Goal: Submit feedback/report problem

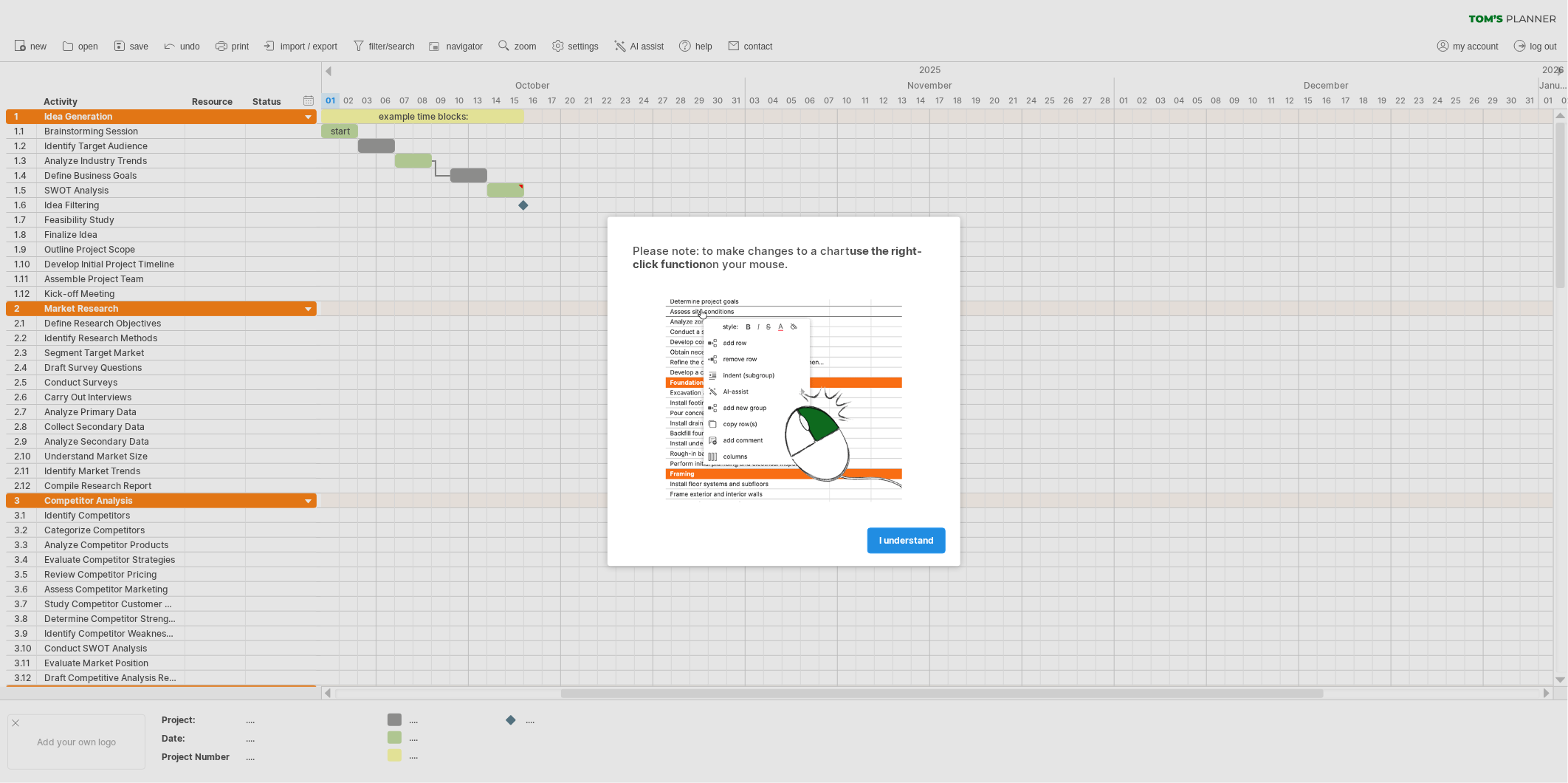
click at [917, 541] on span "I understand" at bounding box center [906, 541] width 54 height 11
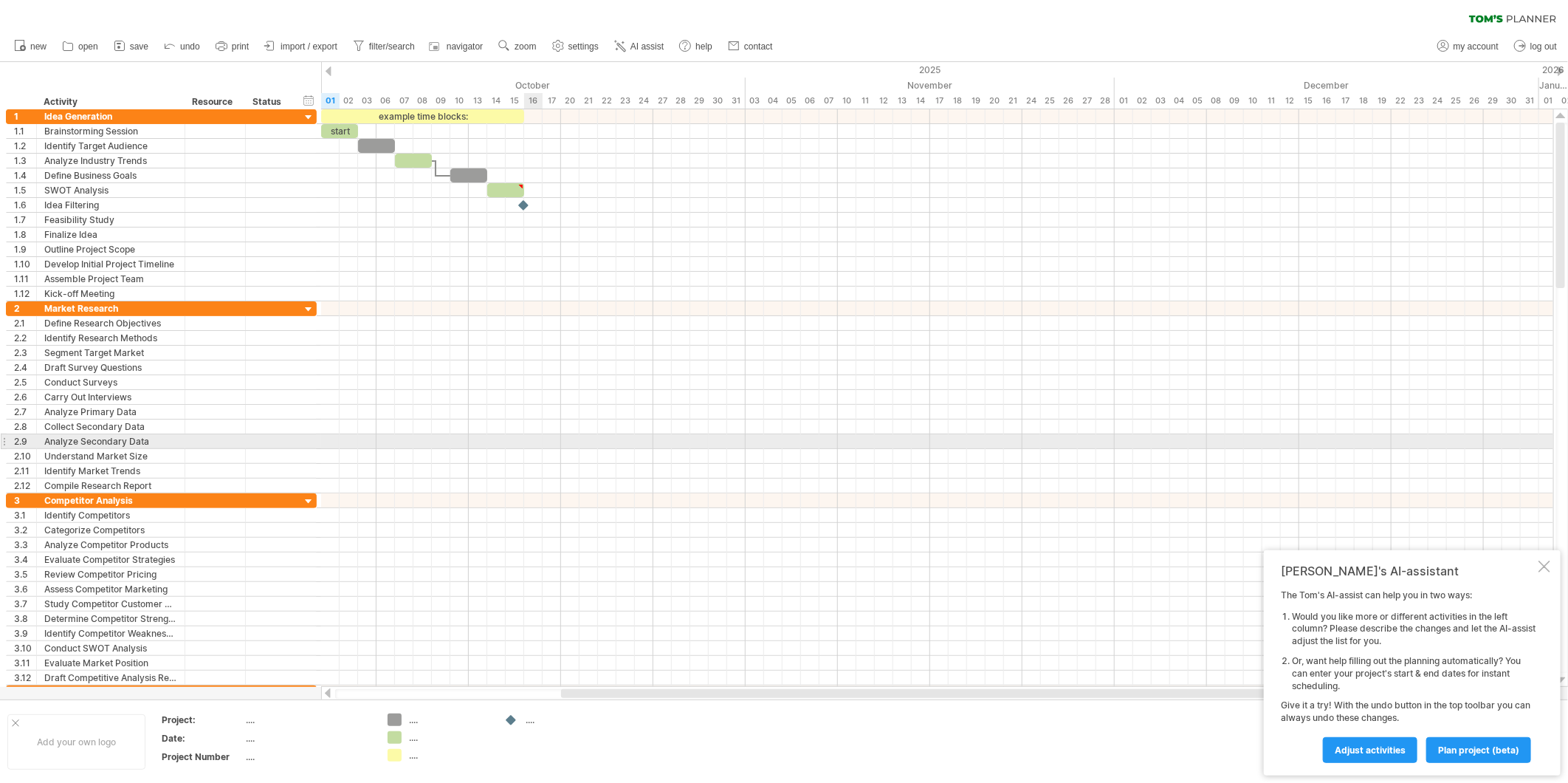
click at [542, 440] on div at bounding box center [937, 441] width 1232 height 15
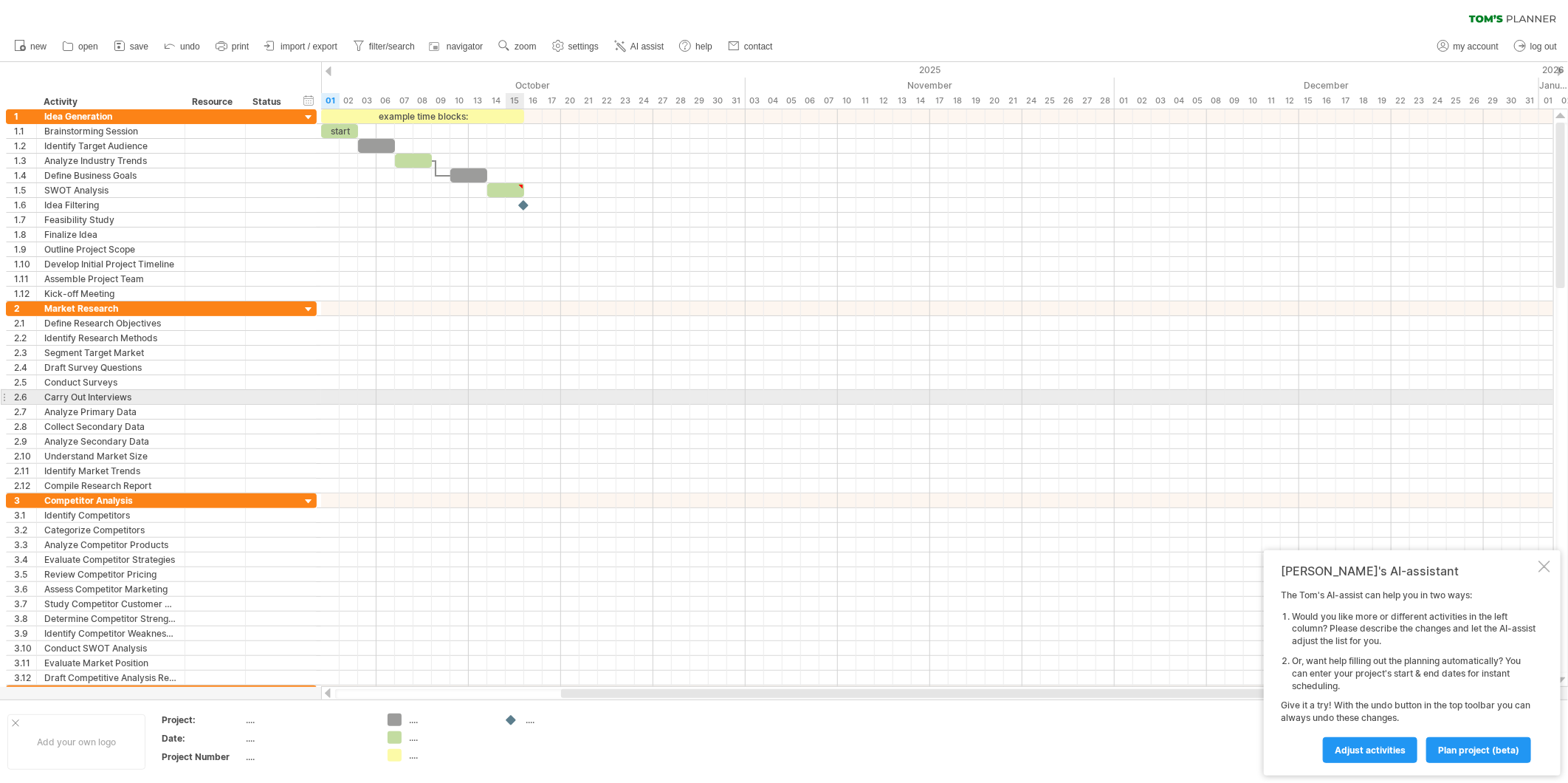
click at [522, 391] on div at bounding box center [937, 398] width 1232 height 15
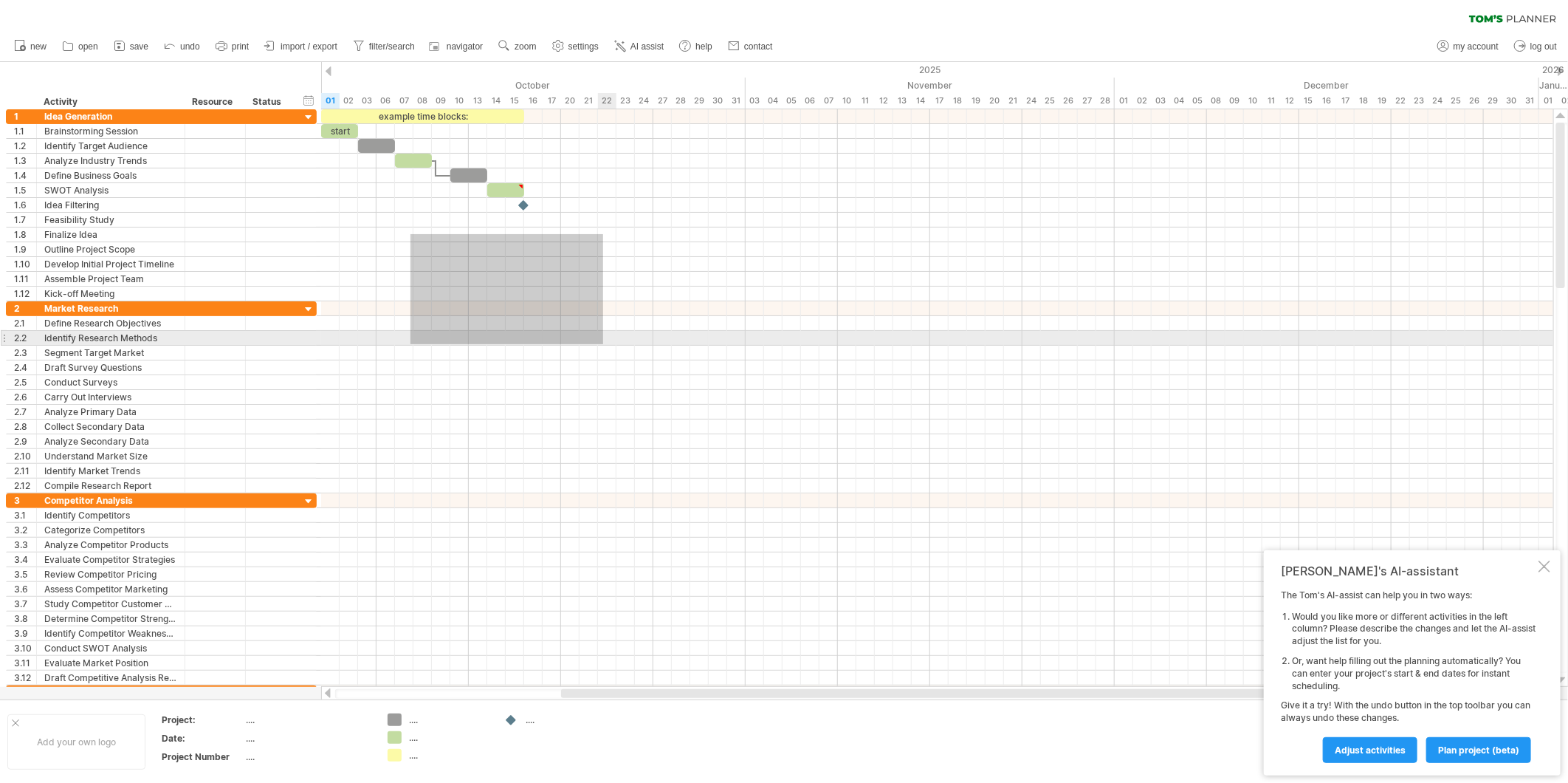
drag, startPoint x: 415, startPoint y: 238, endPoint x: 615, endPoint y: 345, distance: 226.8
click at [606, 345] on div at bounding box center [937, 405] width 1232 height 591
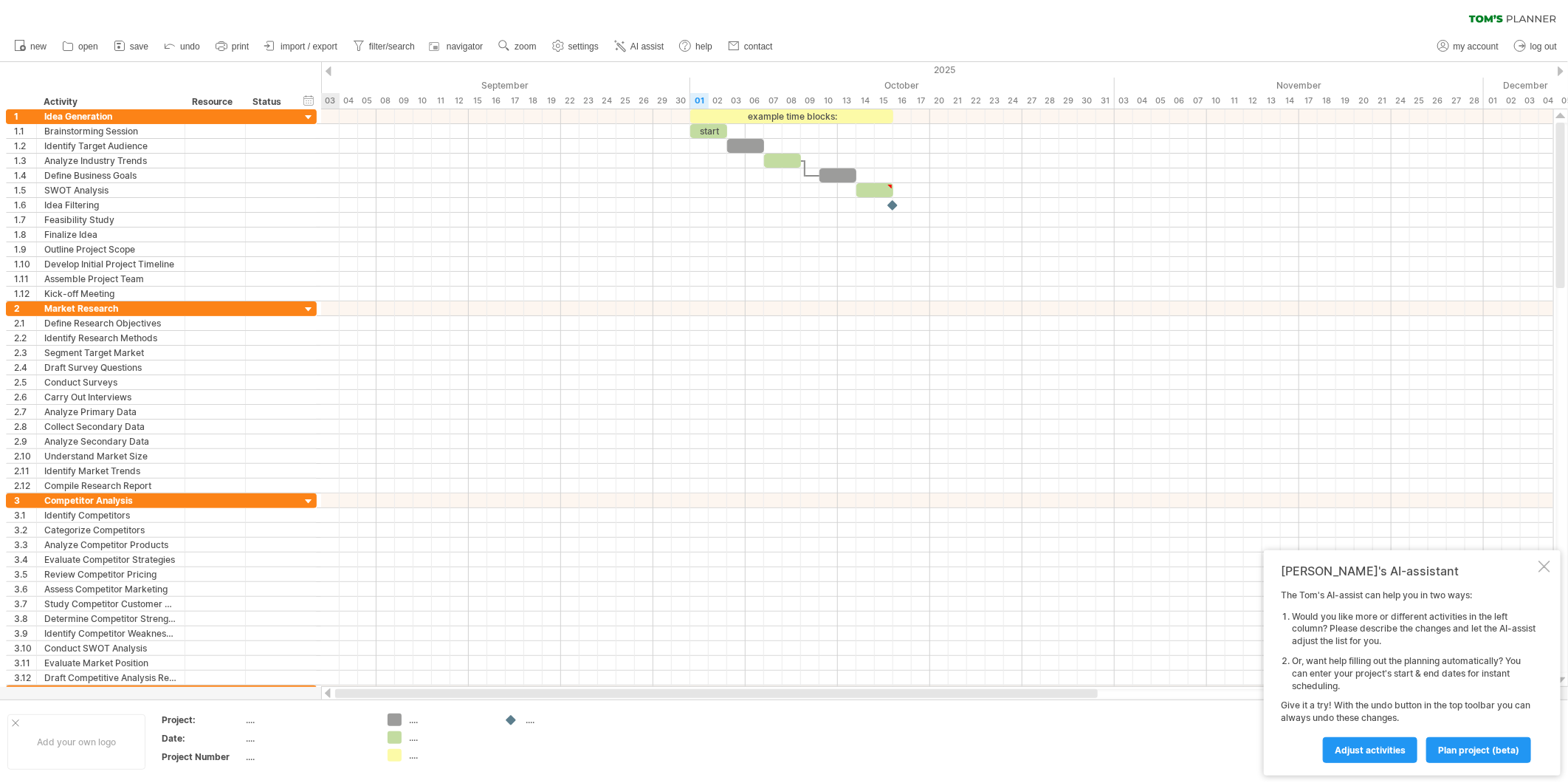
drag, startPoint x: 795, startPoint y: 692, endPoint x: 450, endPoint y: 697, distance: 345.0
click at [450, 697] on div at bounding box center [716, 693] width 763 height 9
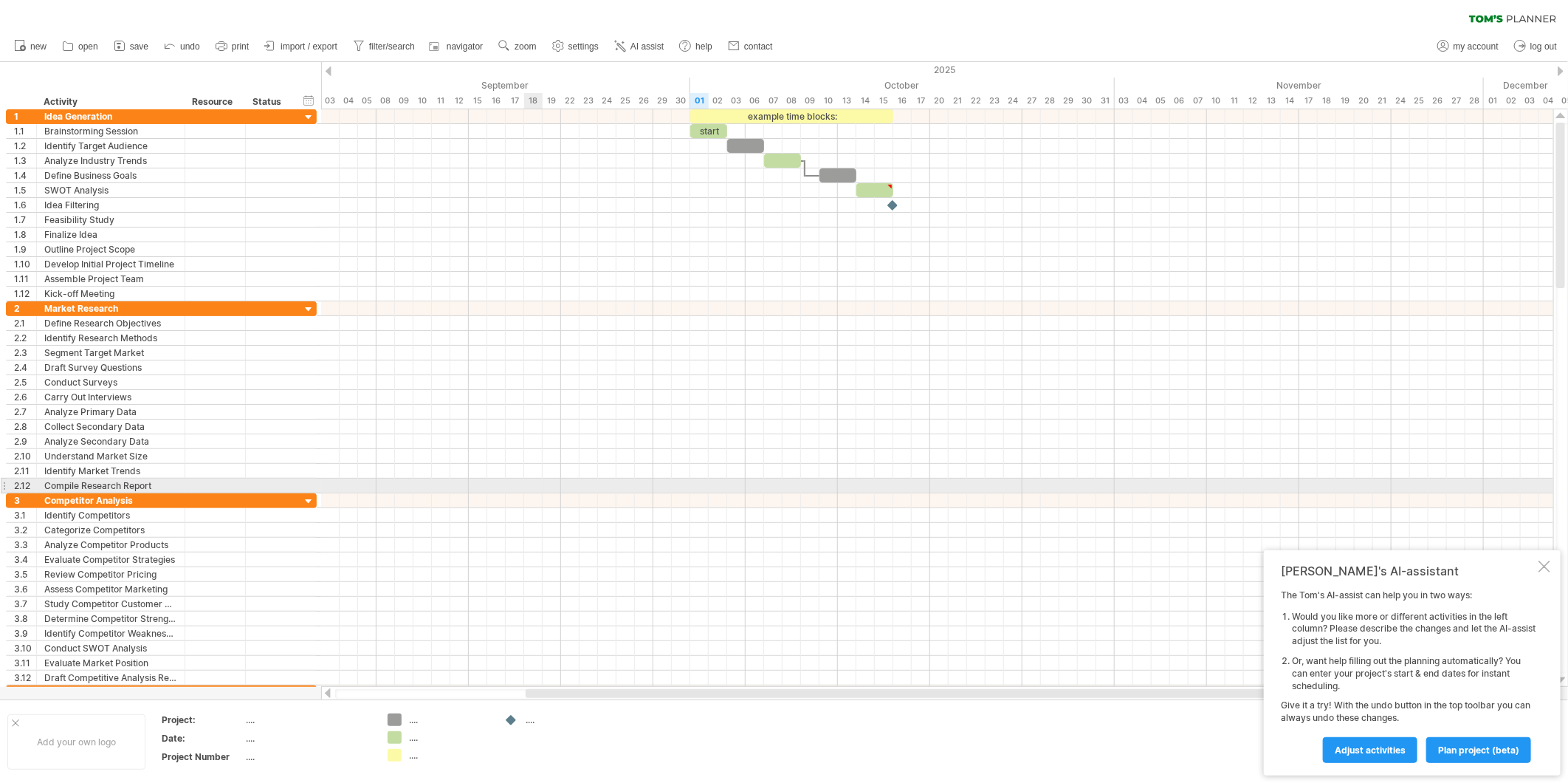
click at [538, 490] on div at bounding box center [937, 486] width 1232 height 15
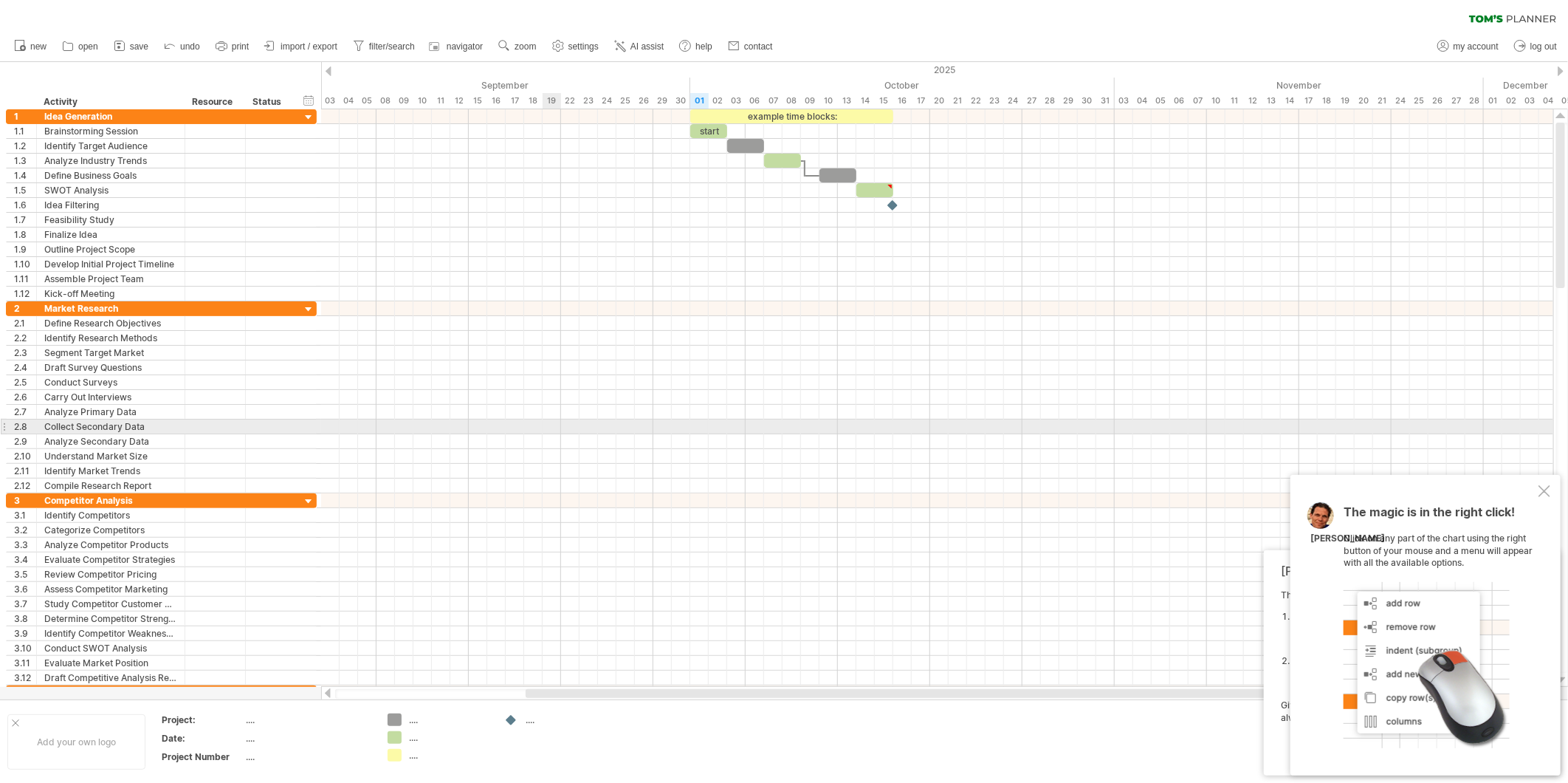
click at [555, 432] on div at bounding box center [937, 427] width 1232 height 15
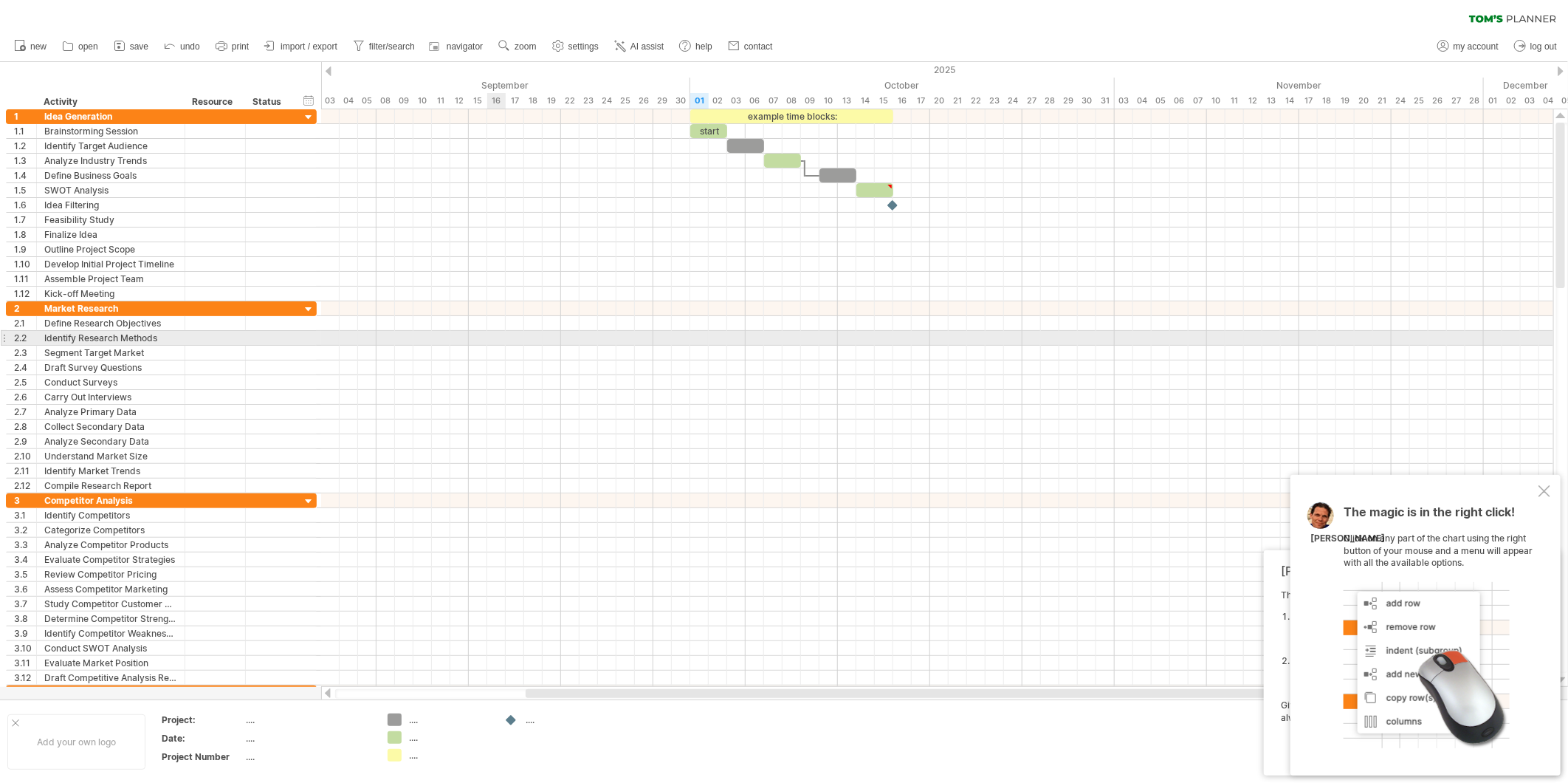
click at [502, 335] on div at bounding box center [937, 338] width 1232 height 15
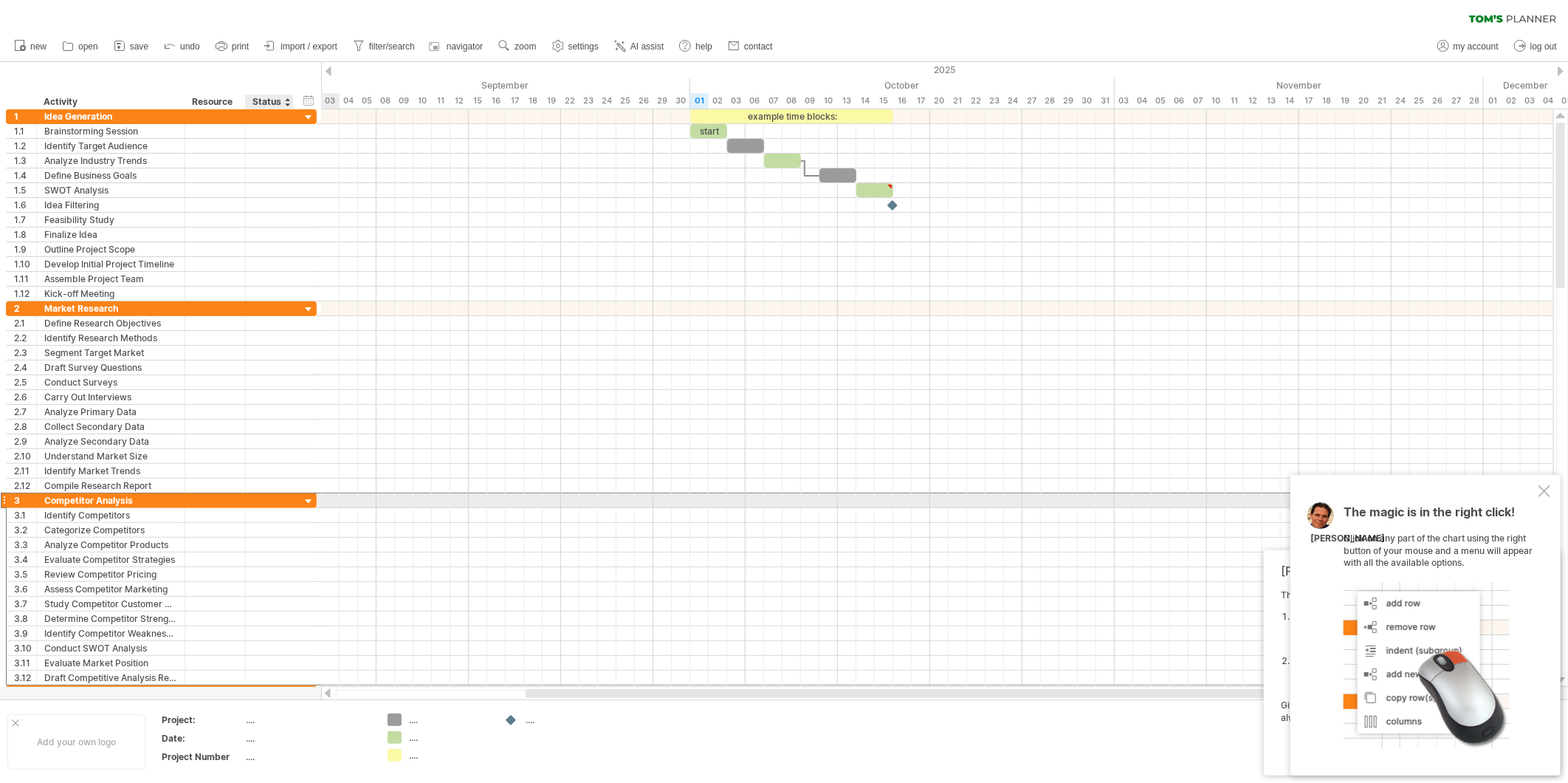
click at [259, 500] on div at bounding box center [269, 500] width 32 height 14
click at [306, 501] on div at bounding box center [308, 501] width 14 height 14
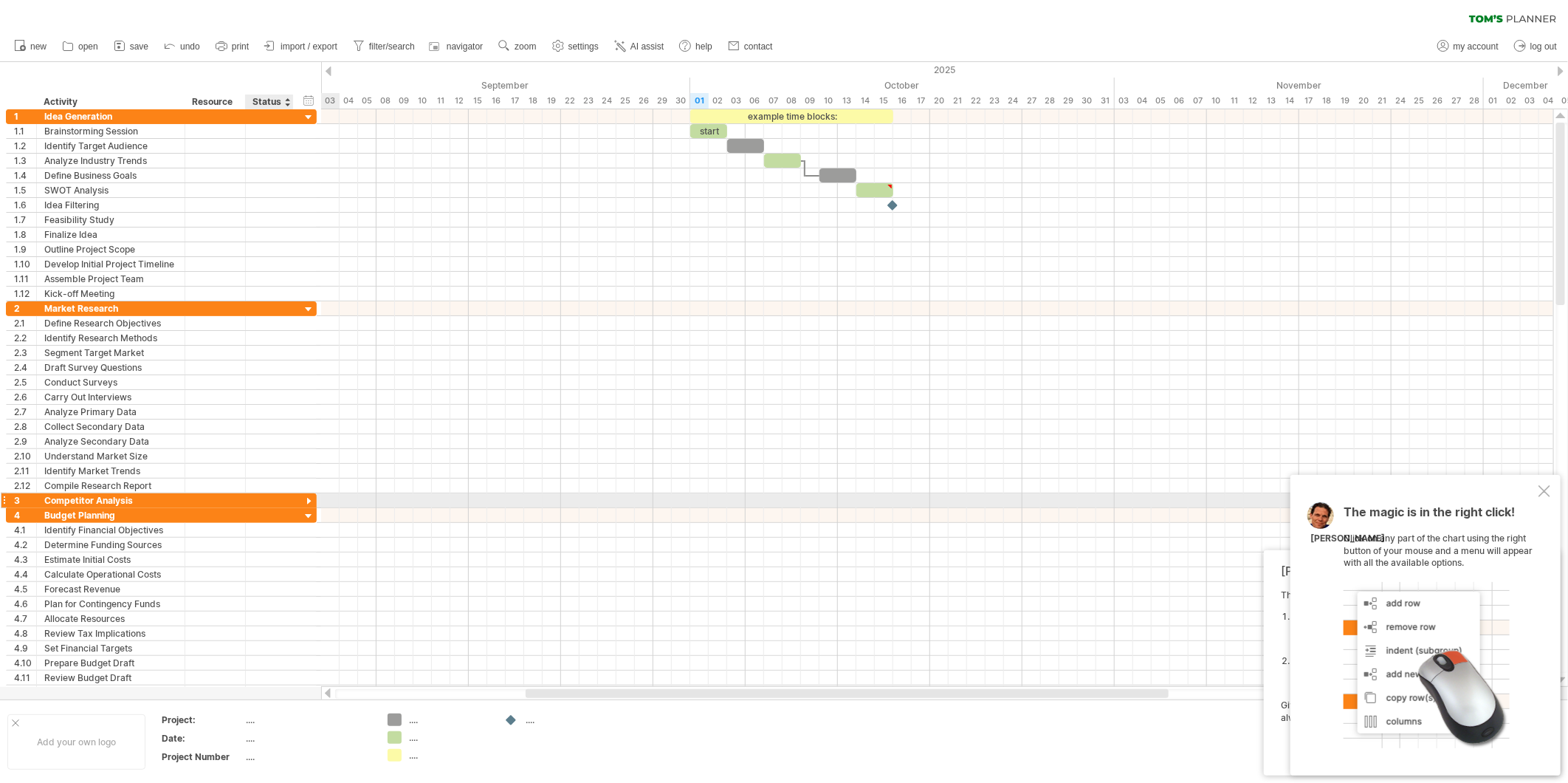
click at [306, 501] on div at bounding box center [308, 501] width 14 height 14
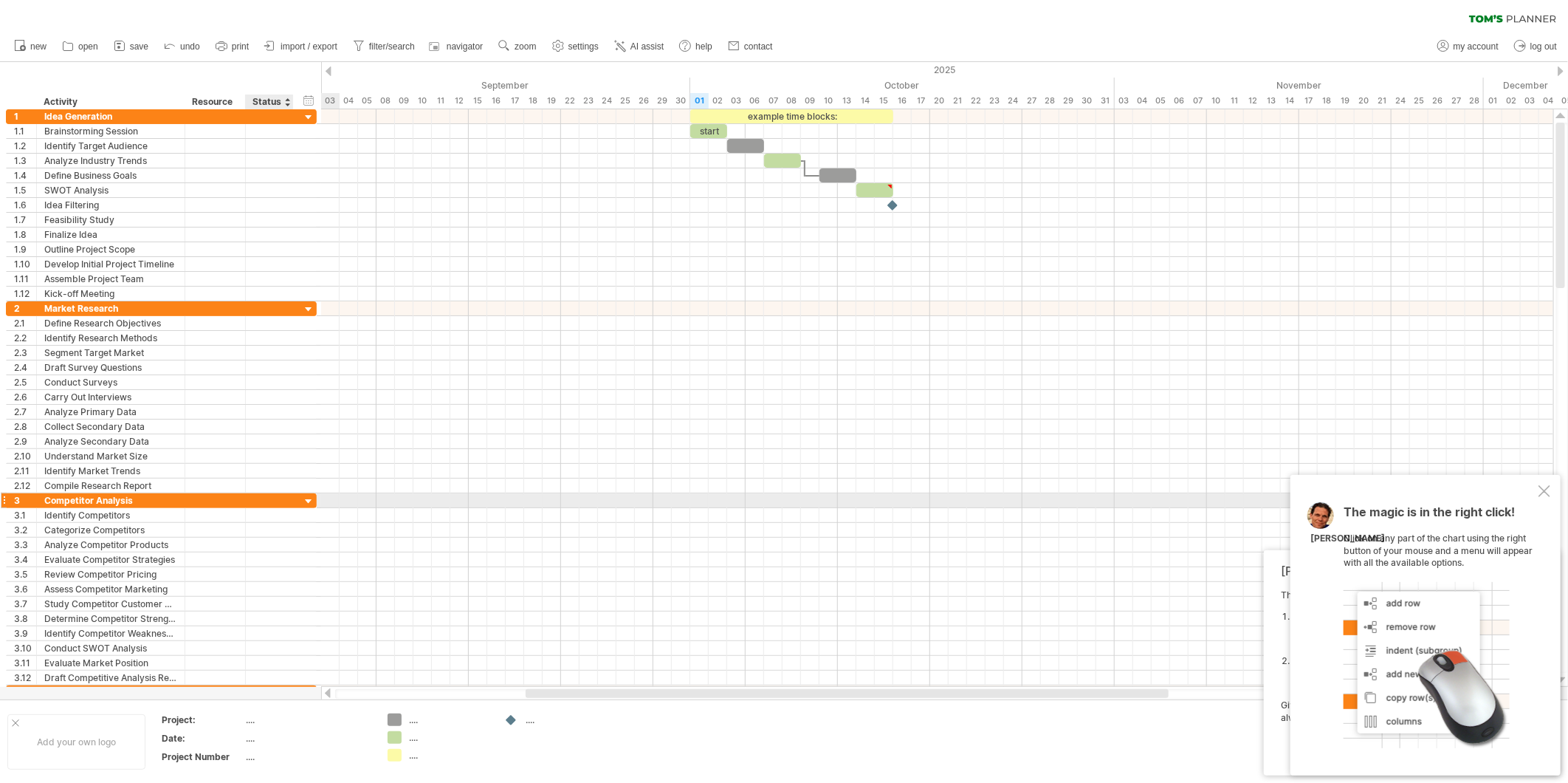
click at [306, 501] on div at bounding box center [308, 501] width 14 height 14
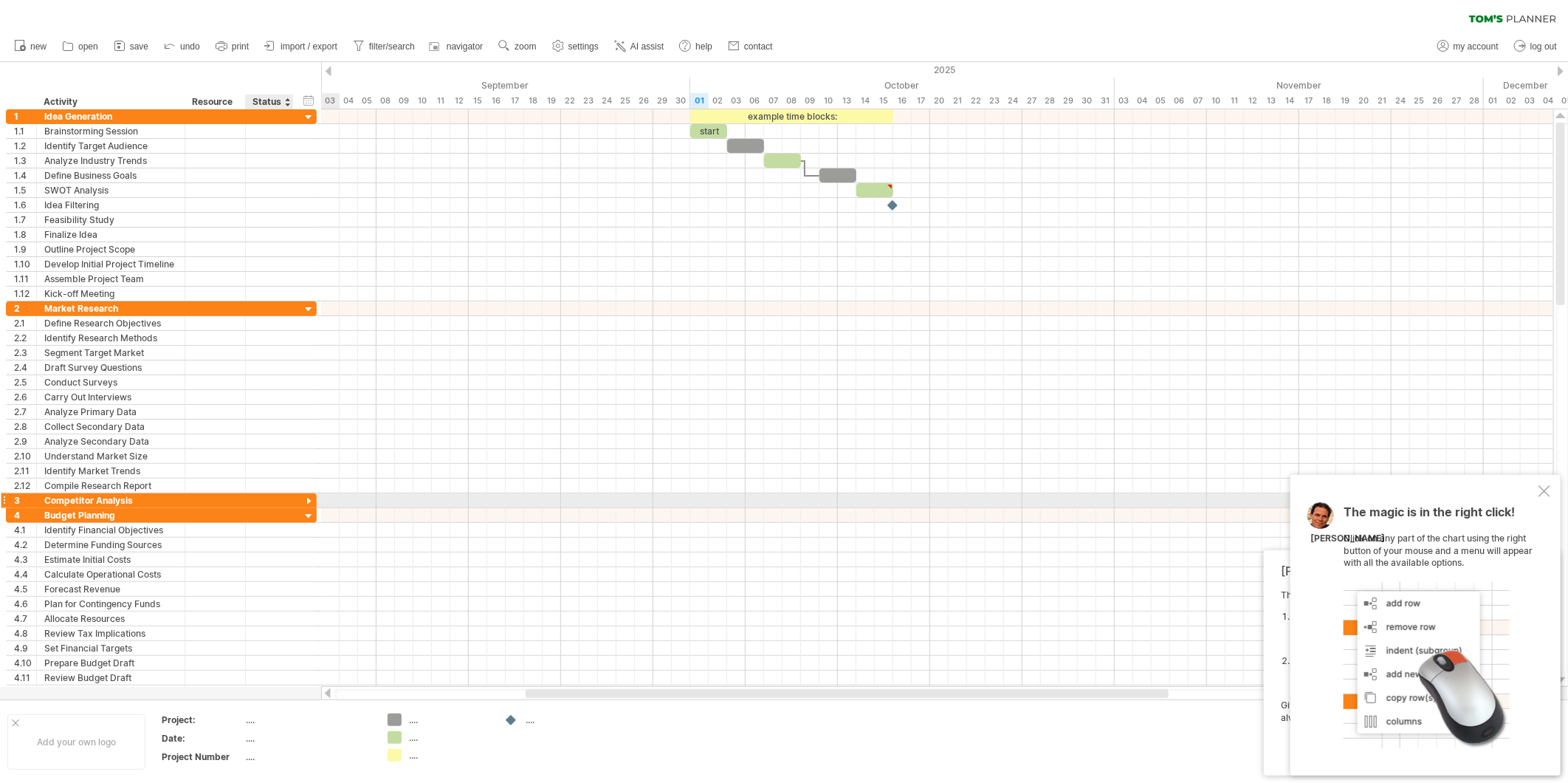
click at [306, 501] on div at bounding box center [308, 501] width 14 height 14
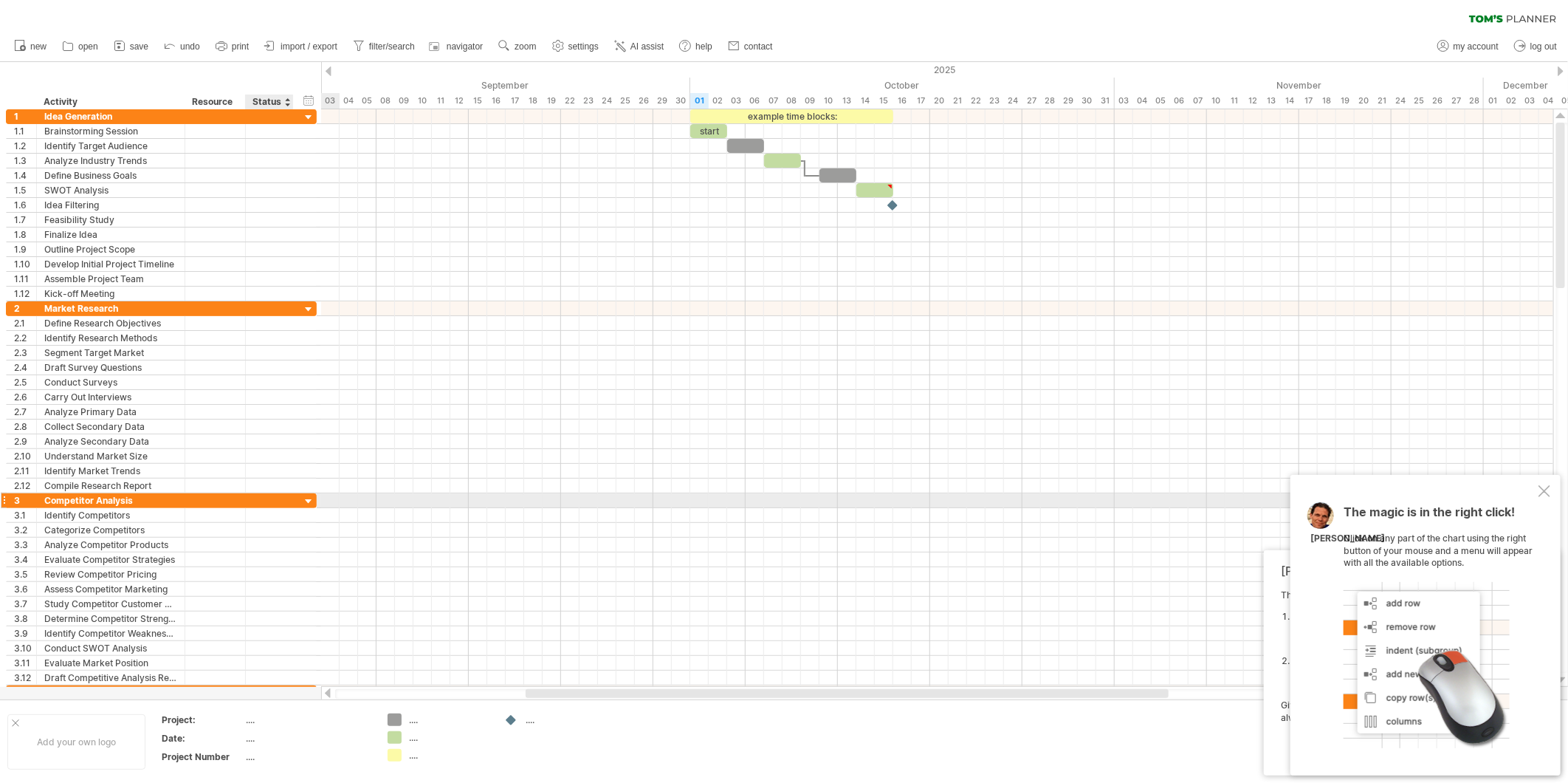
click at [306, 501] on div at bounding box center [308, 501] width 14 height 14
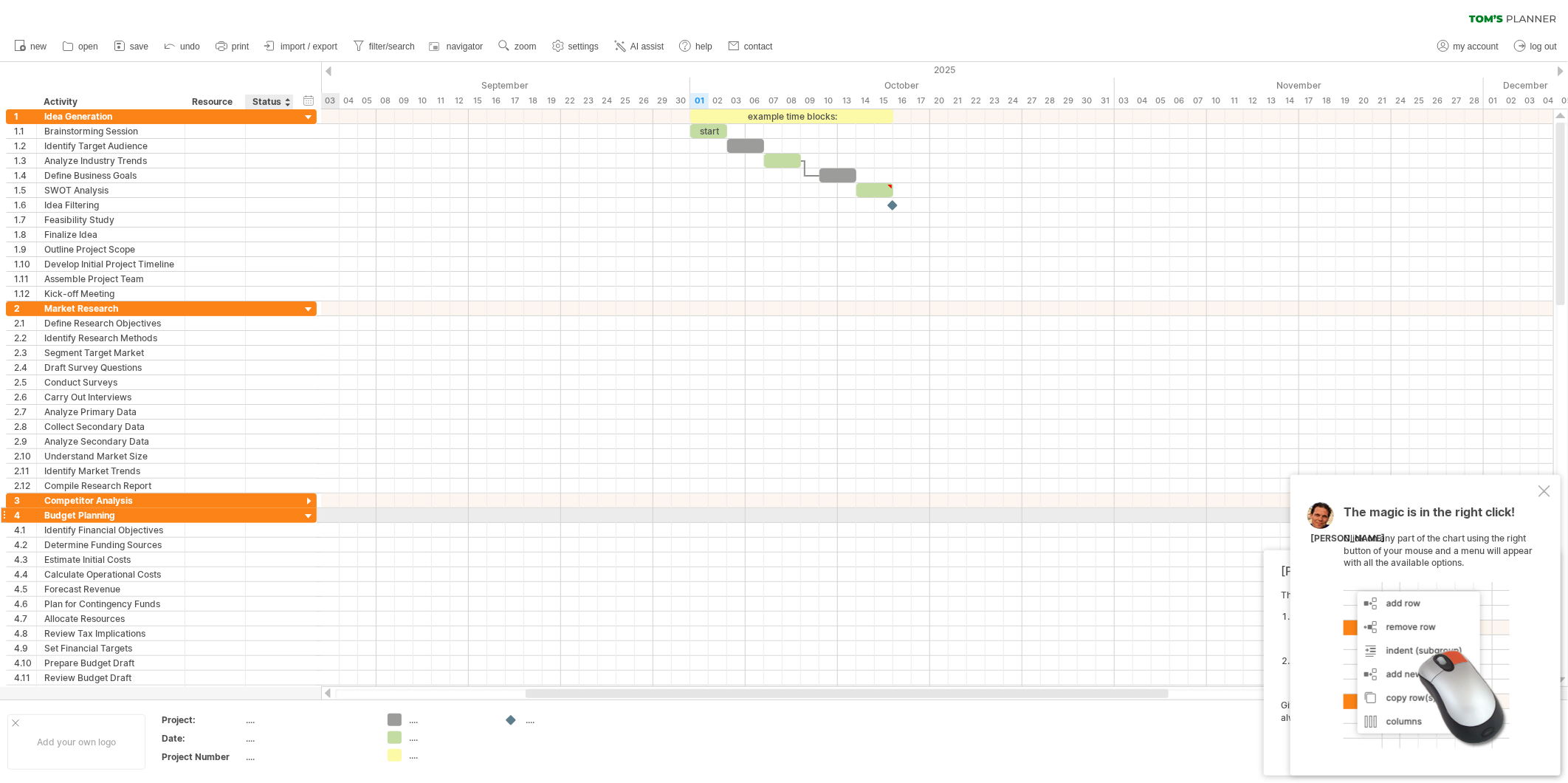
click at [308, 519] on div at bounding box center [308, 516] width 14 height 14
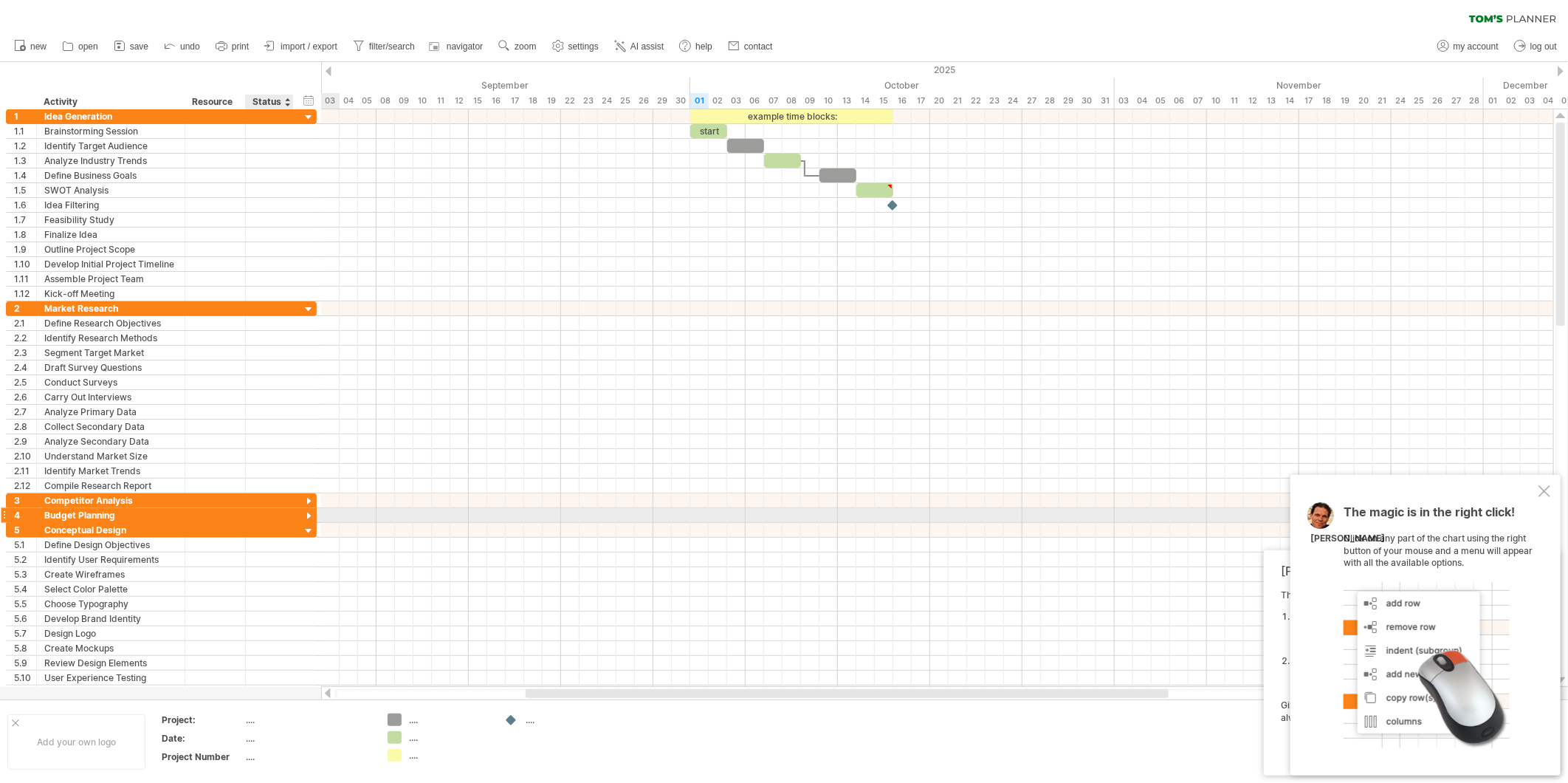
click at [308, 519] on div at bounding box center [308, 516] width 14 height 14
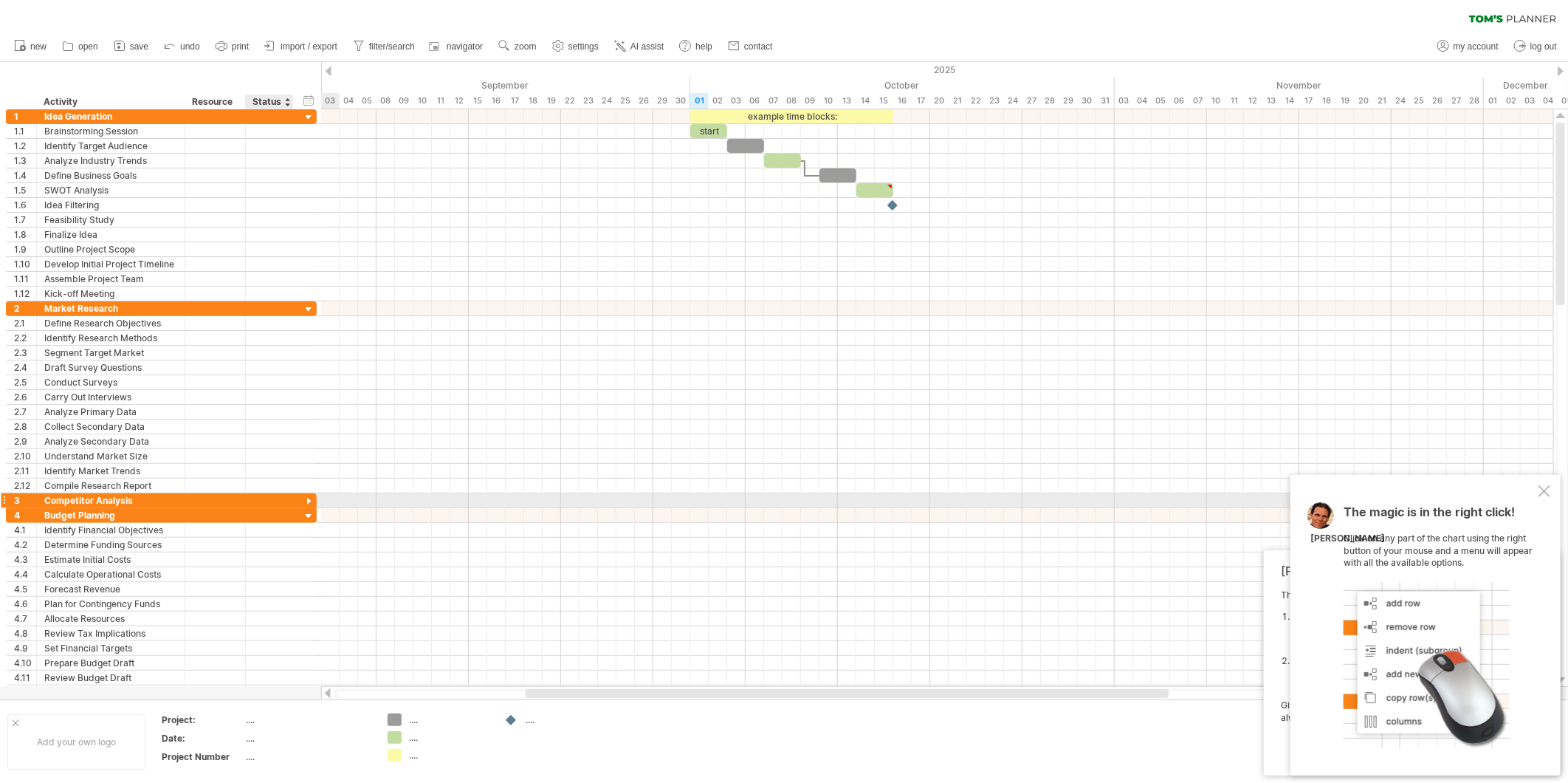
click at [308, 502] on div at bounding box center [308, 501] width 14 height 14
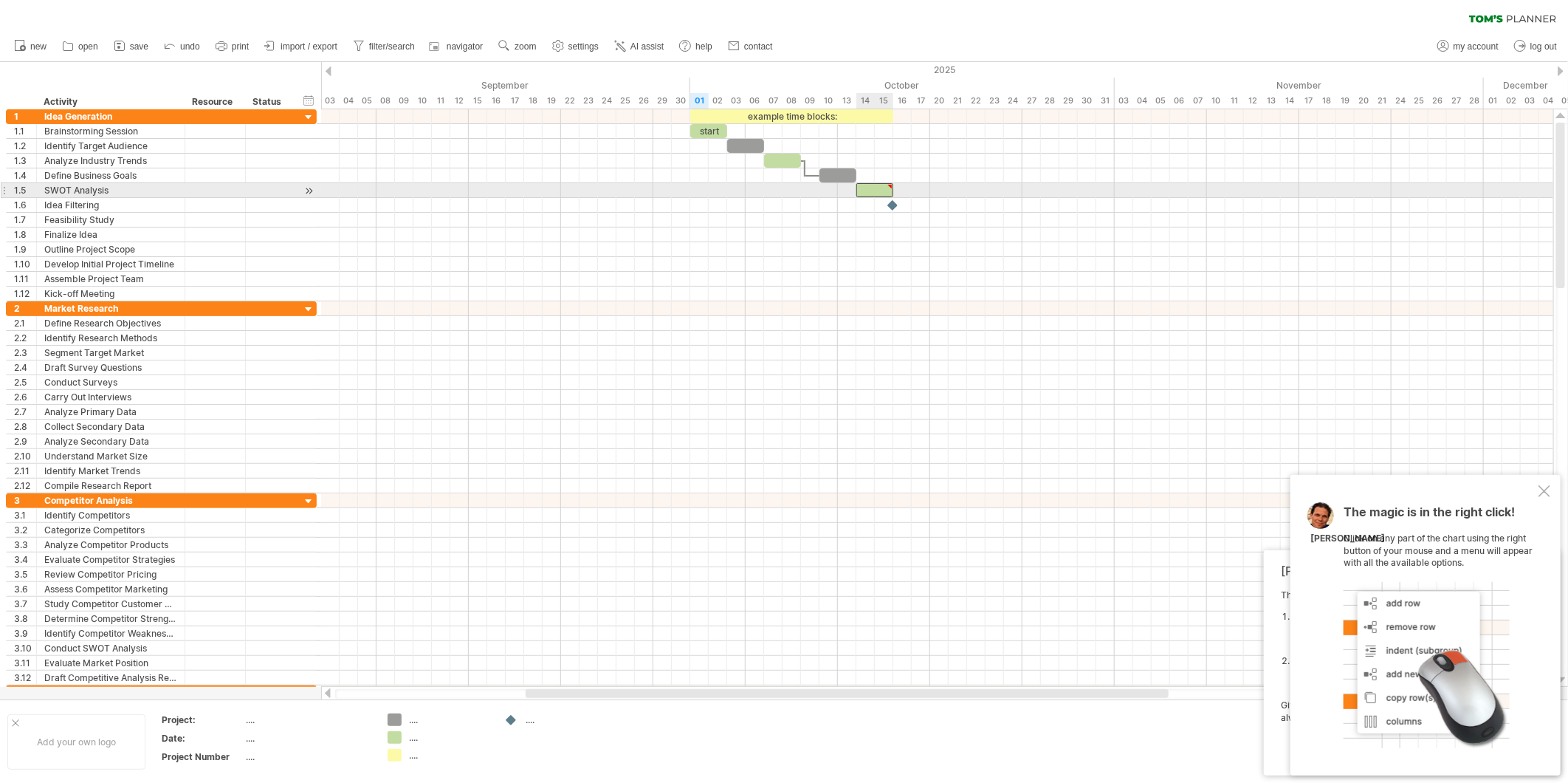
click at [868, 185] on div at bounding box center [875, 190] width 37 height 14
type textarea "**********"
drag, startPoint x: 891, startPoint y: 191, endPoint x: 1016, endPoint y: 192, distance: 125.0
click at [1016, 192] on div "***" at bounding box center [939, 190] width 166 height 14
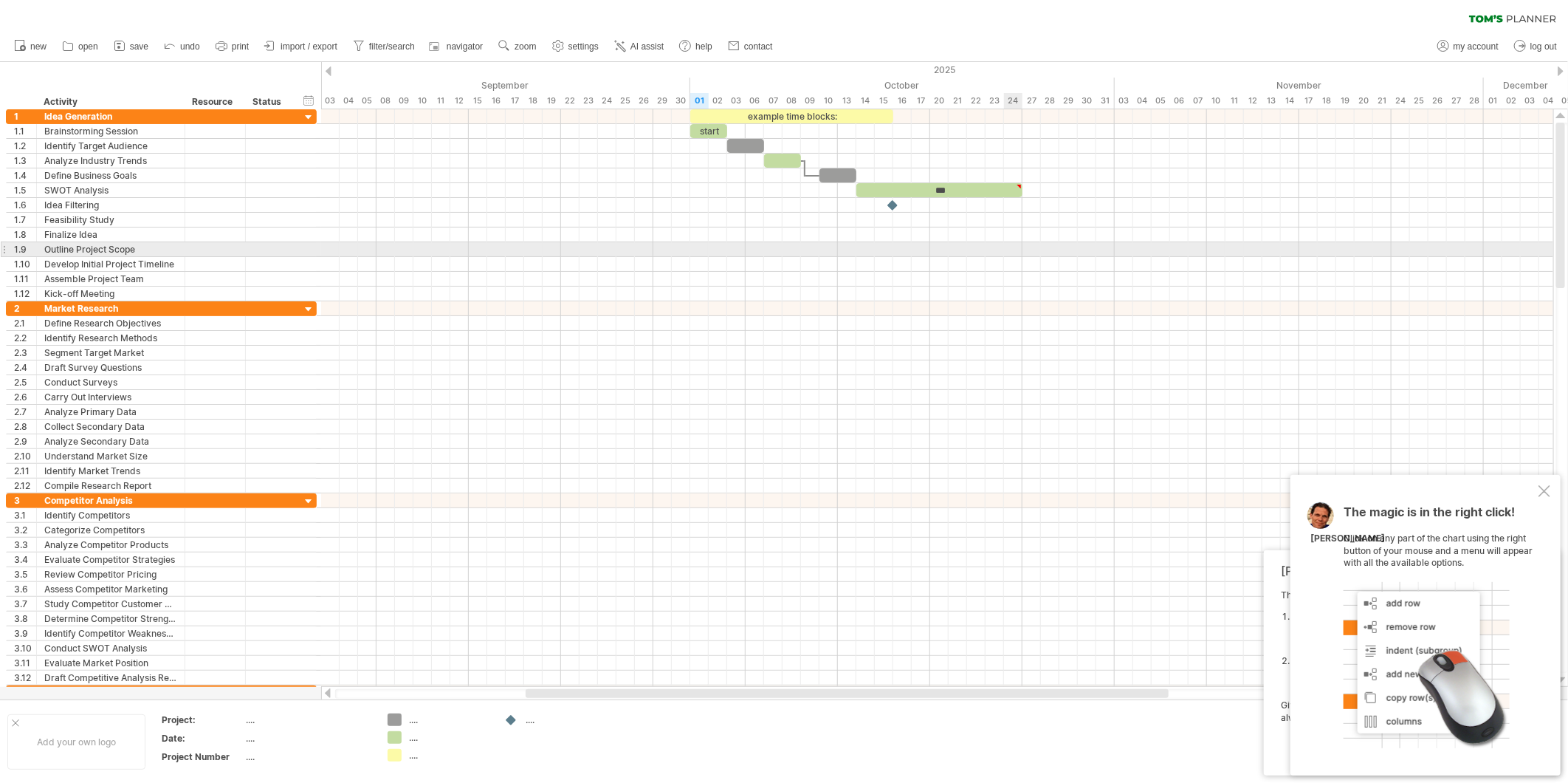
click at [1014, 248] on div at bounding box center [937, 250] width 1232 height 15
